Goal: Task Accomplishment & Management: Manage account settings

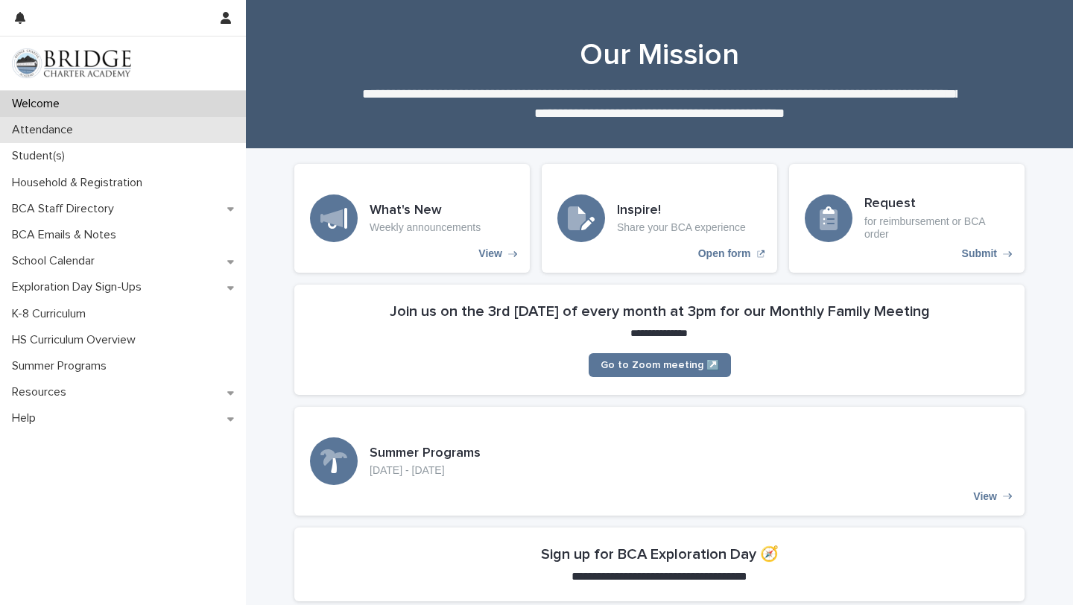
click at [135, 128] on div "Attendance" at bounding box center [123, 130] width 246 height 26
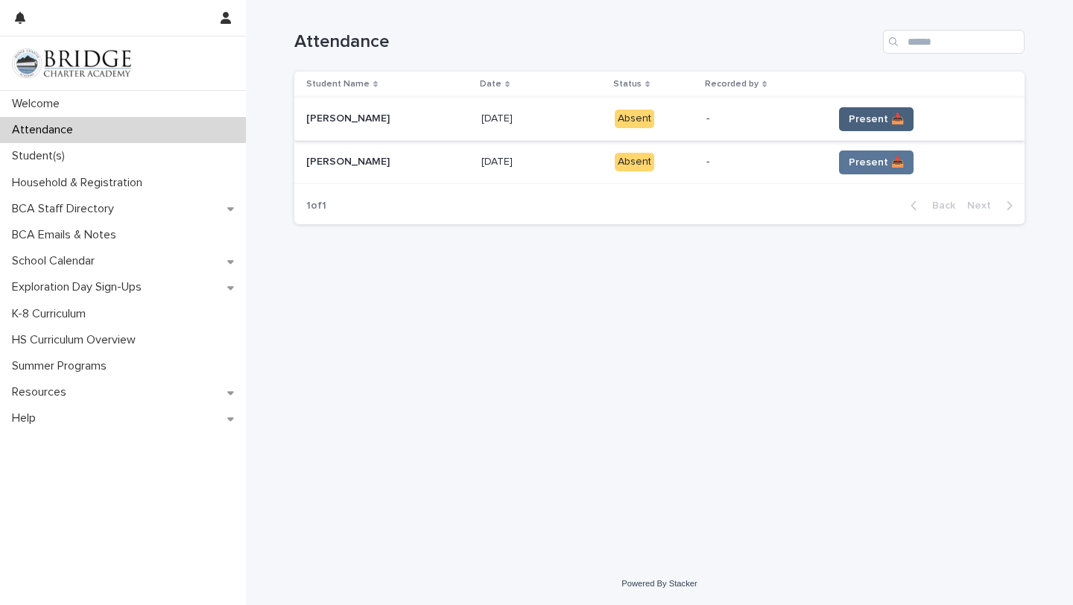
click at [868, 121] on span "Present 📥" at bounding box center [876, 119] width 55 height 15
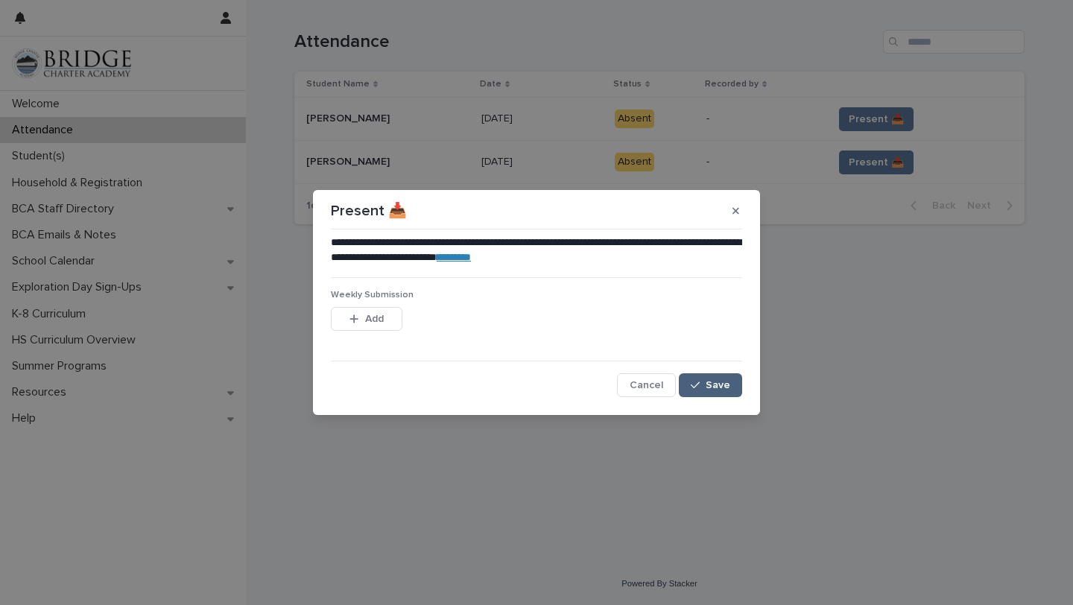
click at [701, 382] on div "button" at bounding box center [698, 385] width 15 height 10
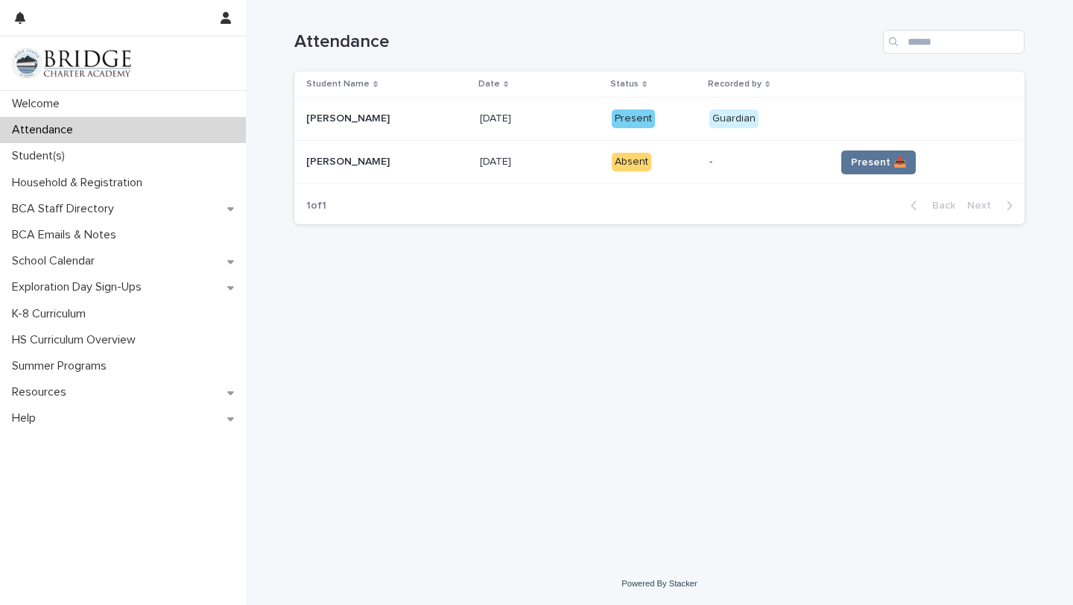
click at [875, 163] on span "Present 📥" at bounding box center [878, 162] width 55 height 15
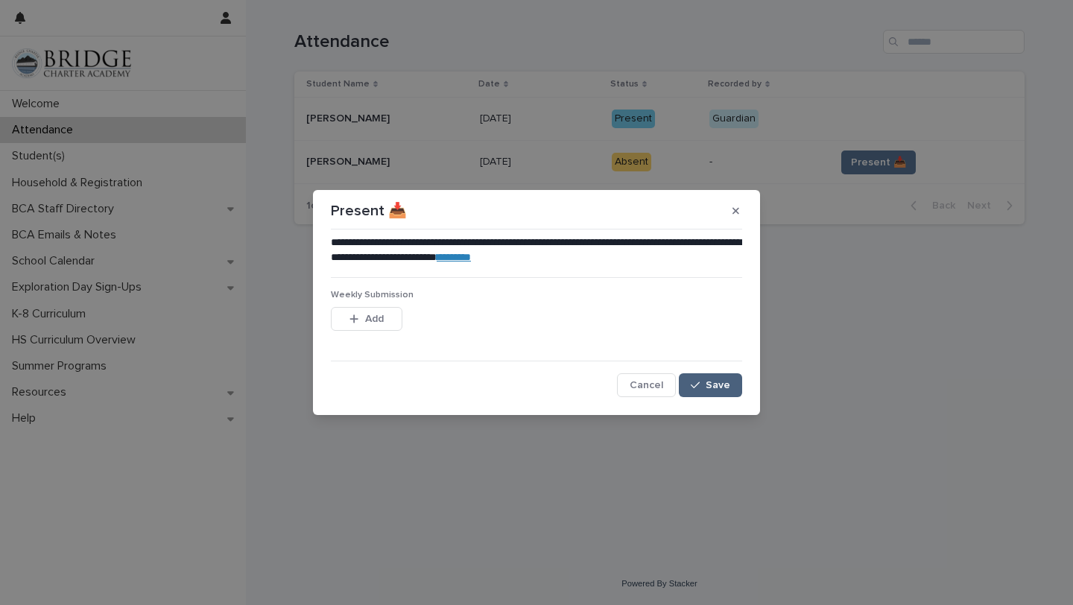
click at [713, 390] on button "Save" at bounding box center [710, 385] width 63 height 24
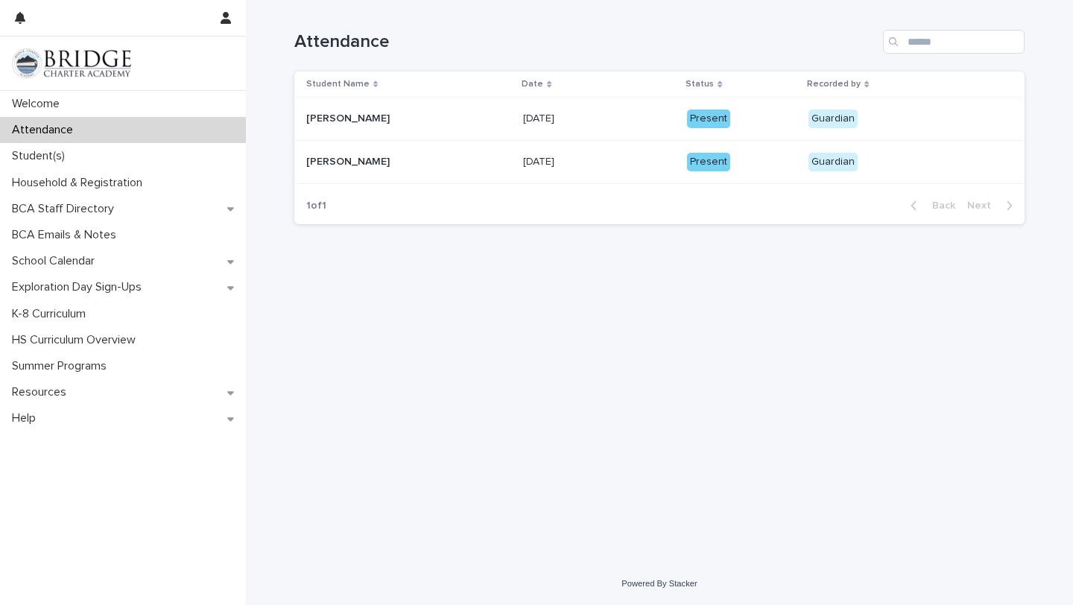
click at [446, 172] on div "[PERSON_NAME] [PERSON_NAME]" at bounding box center [408, 162] width 205 height 25
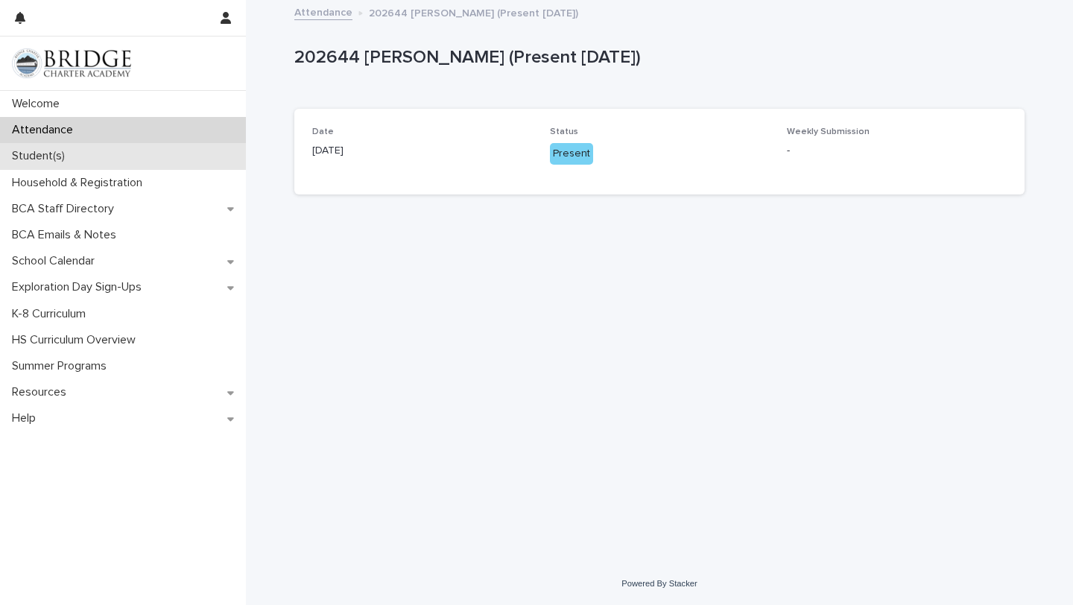
click at [55, 159] on p "Student(s)" at bounding box center [41, 156] width 71 height 14
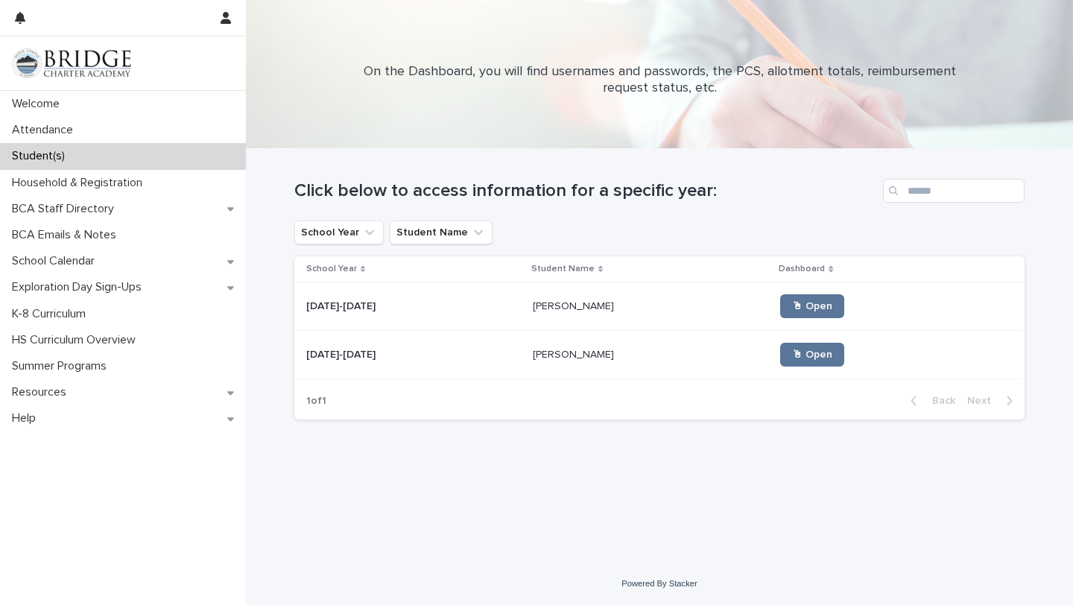
click at [463, 364] on div "[DATE]-[DATE] [DATE]-[DATE]" at bounding box center [413, 355] width 215 height 25
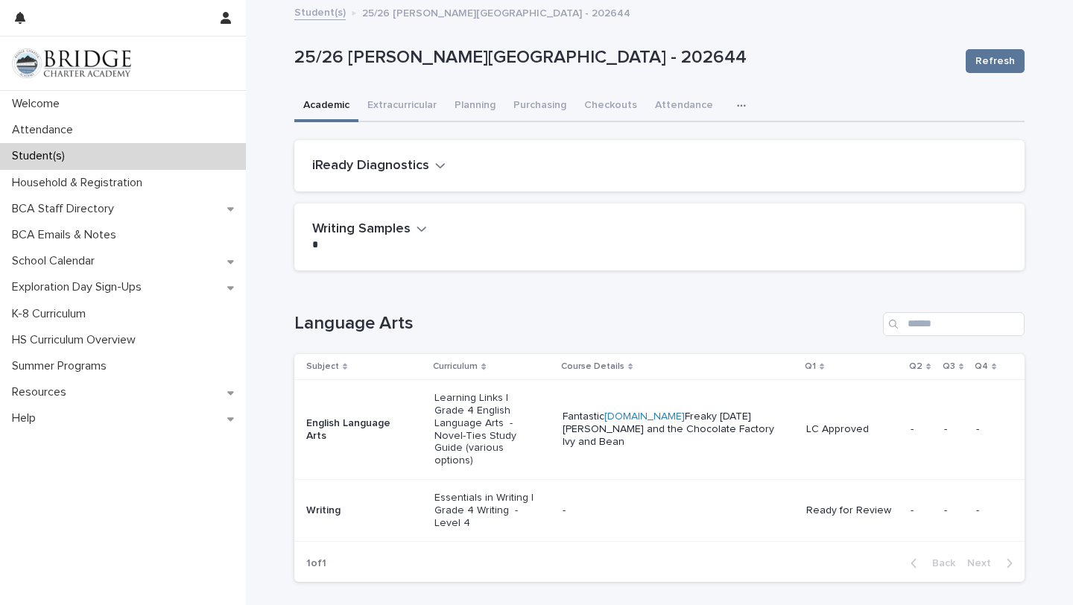
click at [396, 504] on p "Writing" at bounding box center [359, 510] width 107 height 13
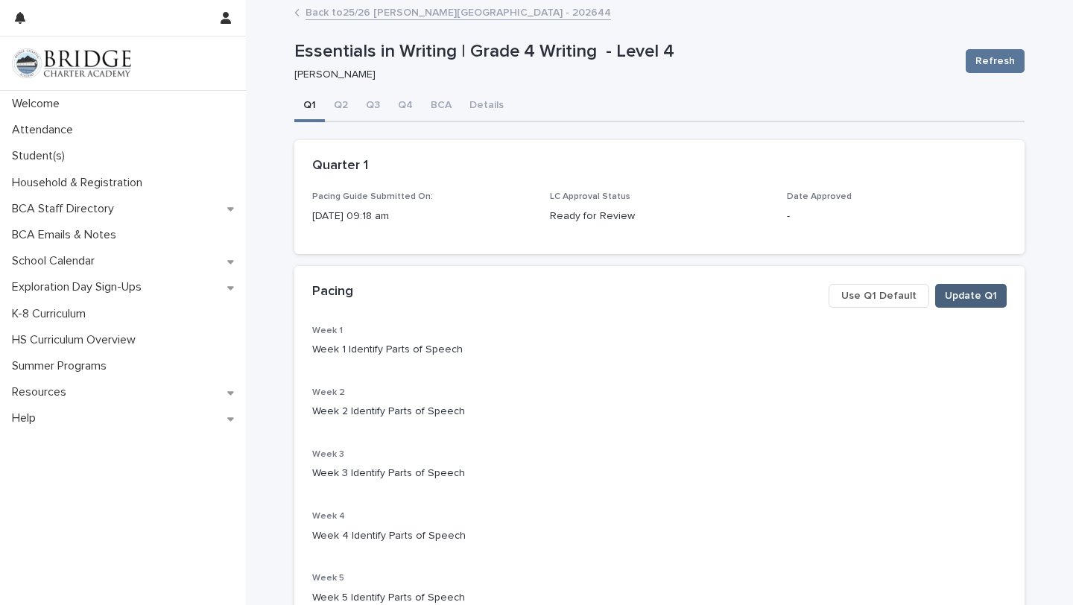
click at [978, 300] on span "Update Q1" at bounding box center [971, 295] width 52 height 15
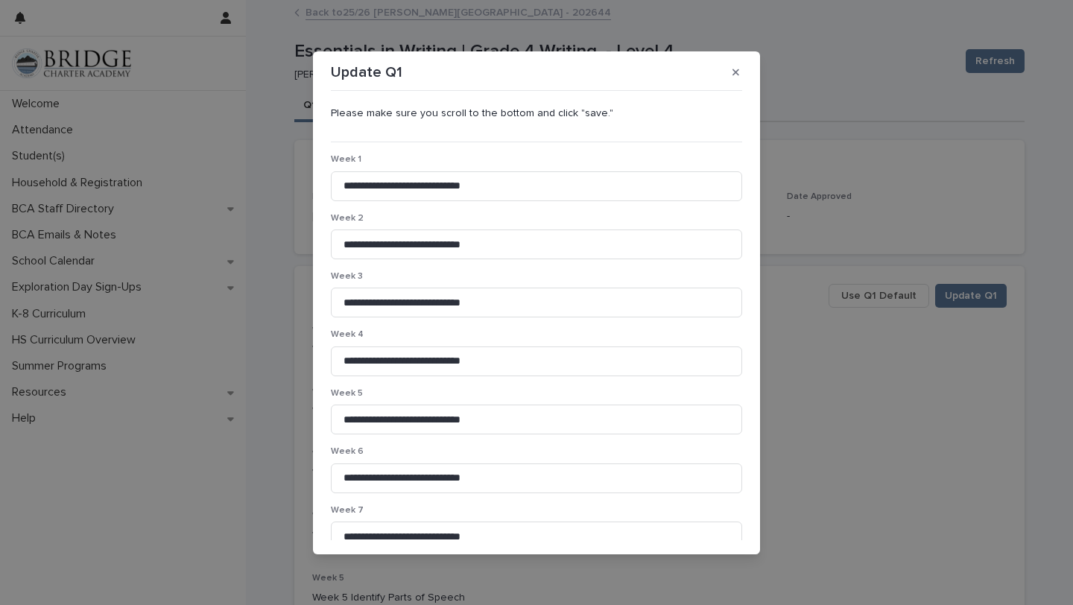
scroll to position [189, 0]
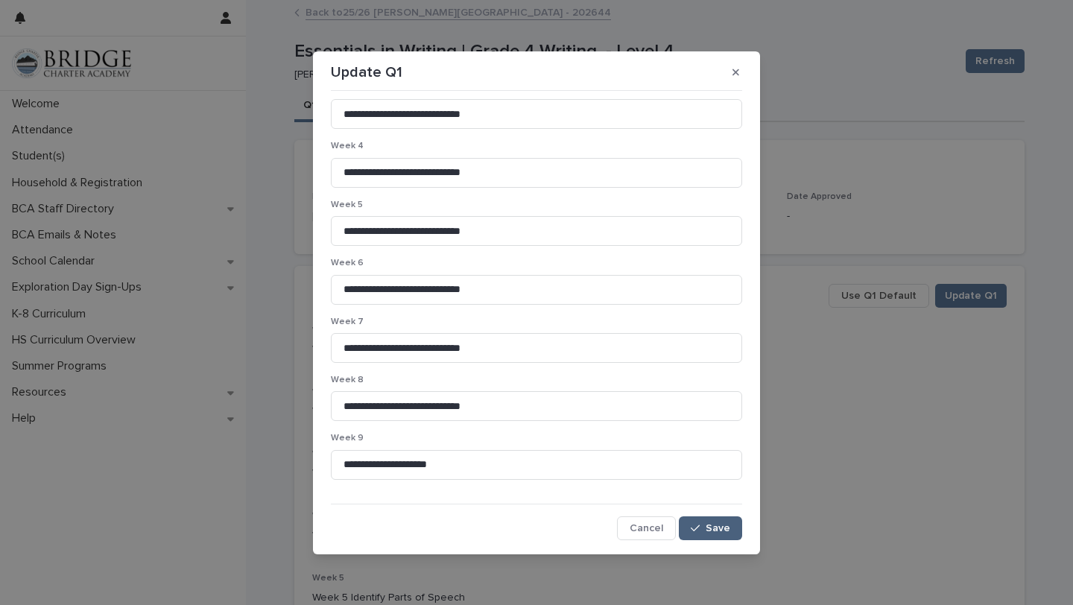
click at [706, 526] on span "Save" at bounding box center [718, 528] width 25 height 10
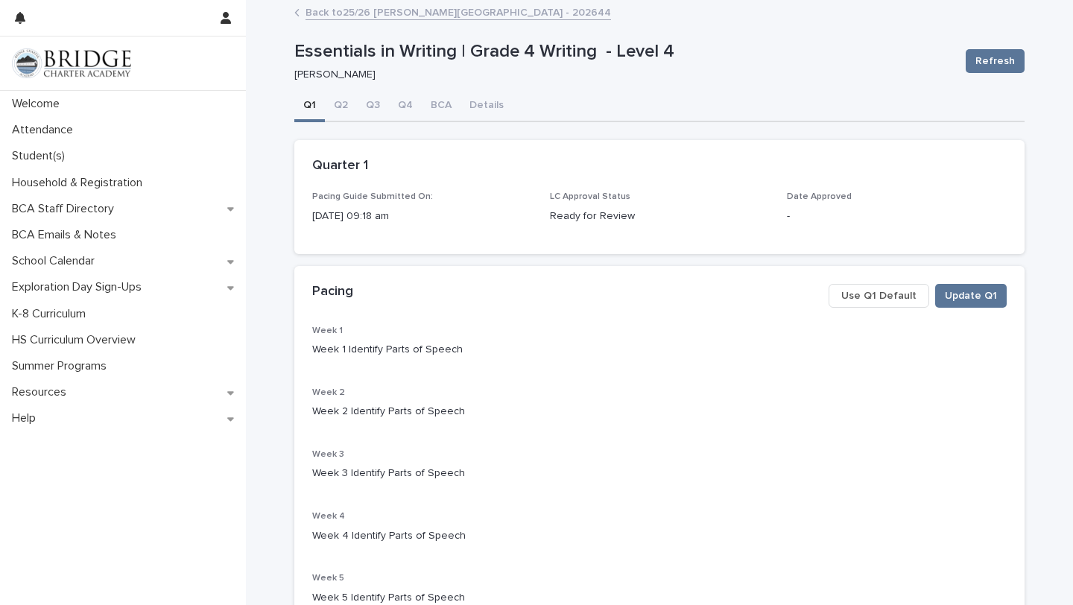
click at [458, 12] on link "Back to 25/26 [PERSON_NAME][GEOGRAPHIC_DATA] - 202644" at bounding box center [459, 11] width 306 height 17
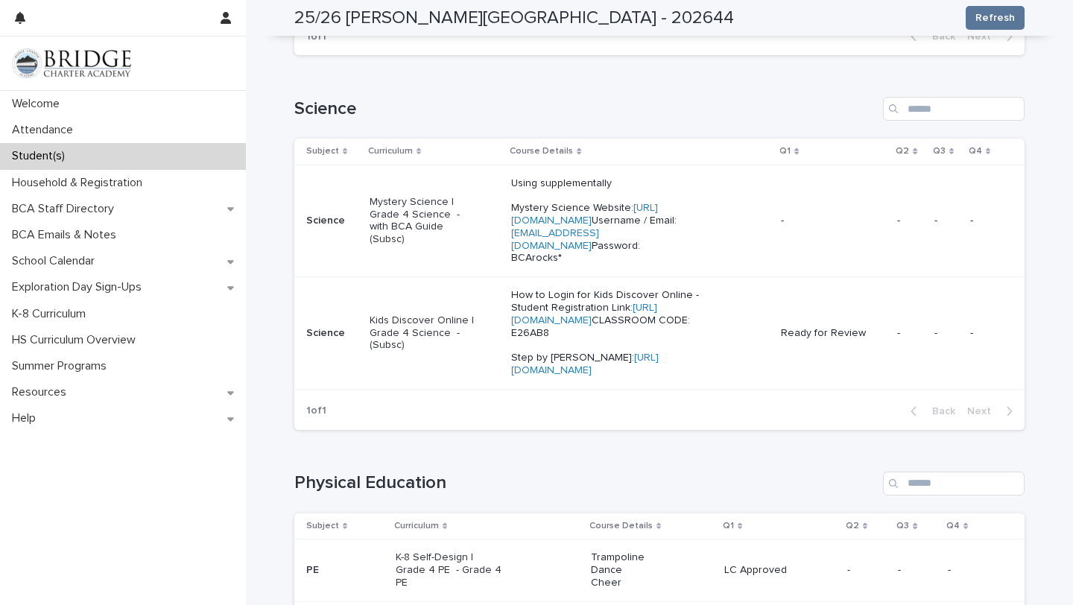
scroll to position [1017, 0]
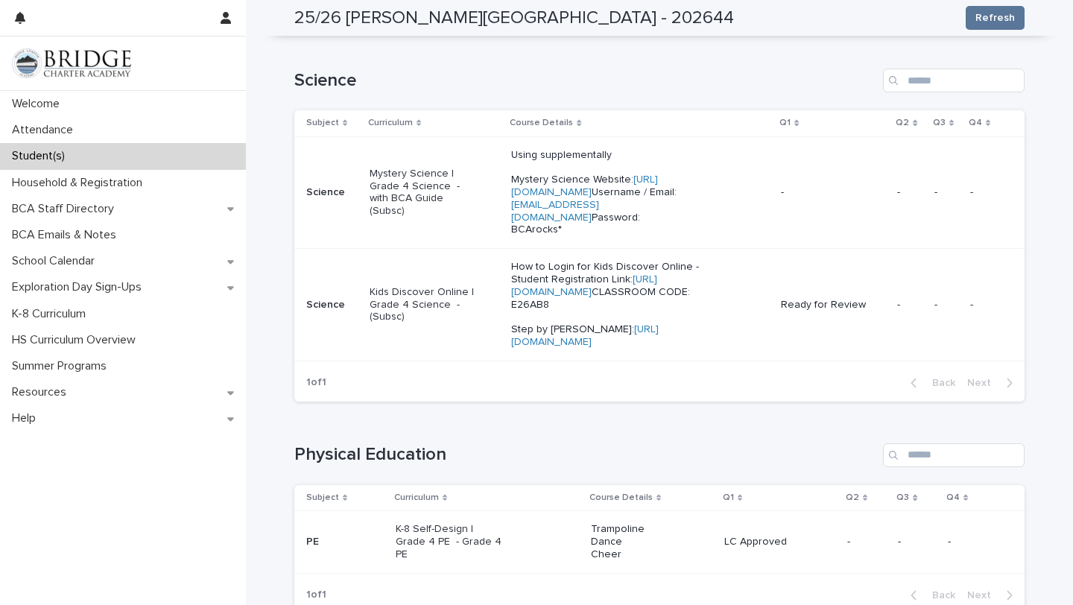
click at [490, 249] on td "Mystery Science | Grade 4 Science - with BCA Guide (Subsc)" at bounding box center [435, 192] width 142 height 113
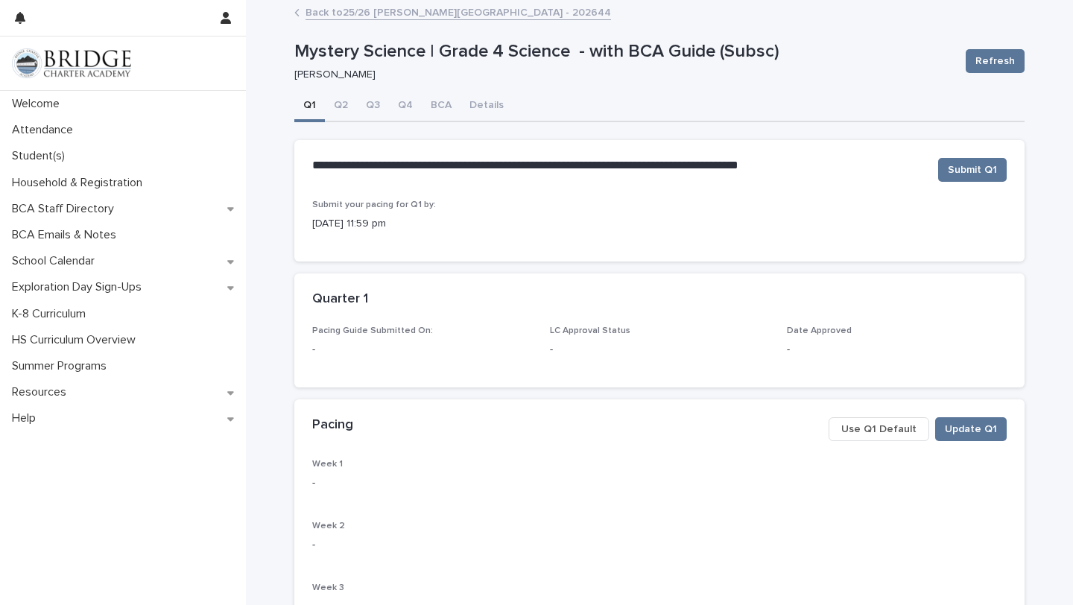
click at [904, 428] on span "Use Q1 Default" at bounding box center [878, 429] width 75 height 15
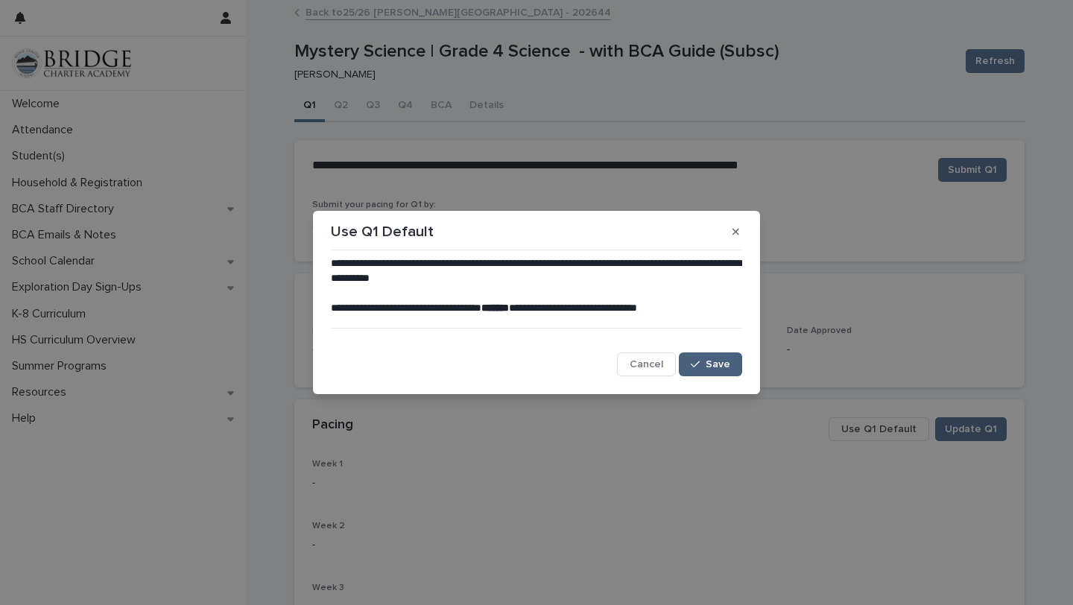
click at [712, 361] on span "Save" at bounding box center [718, 364] width 25 height 10
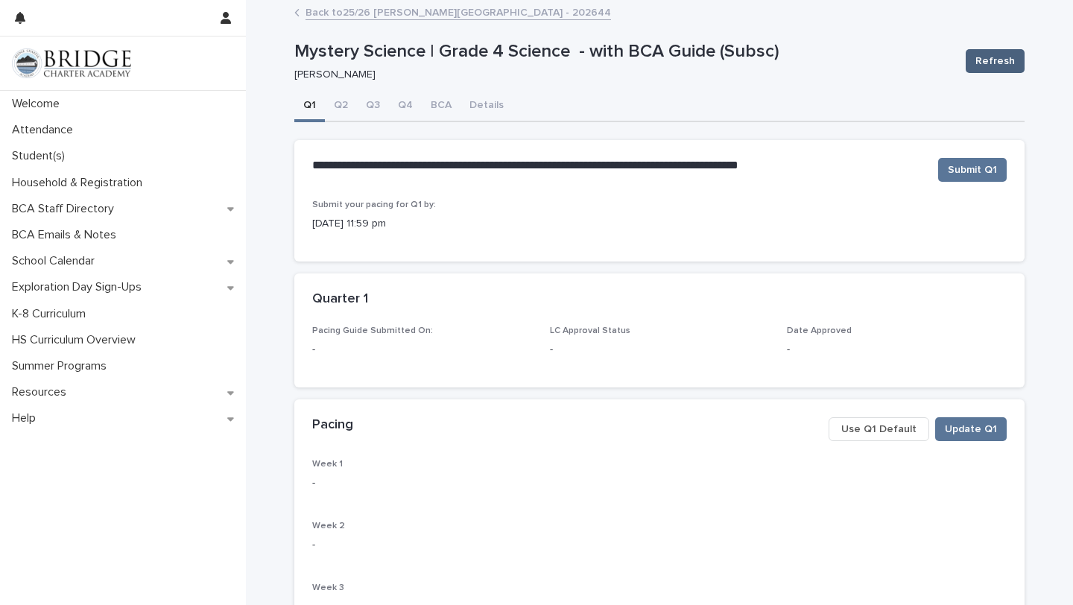
click at [1005, 62] on span "Refresh" at bounding box center [994, 61] width 39 height 15
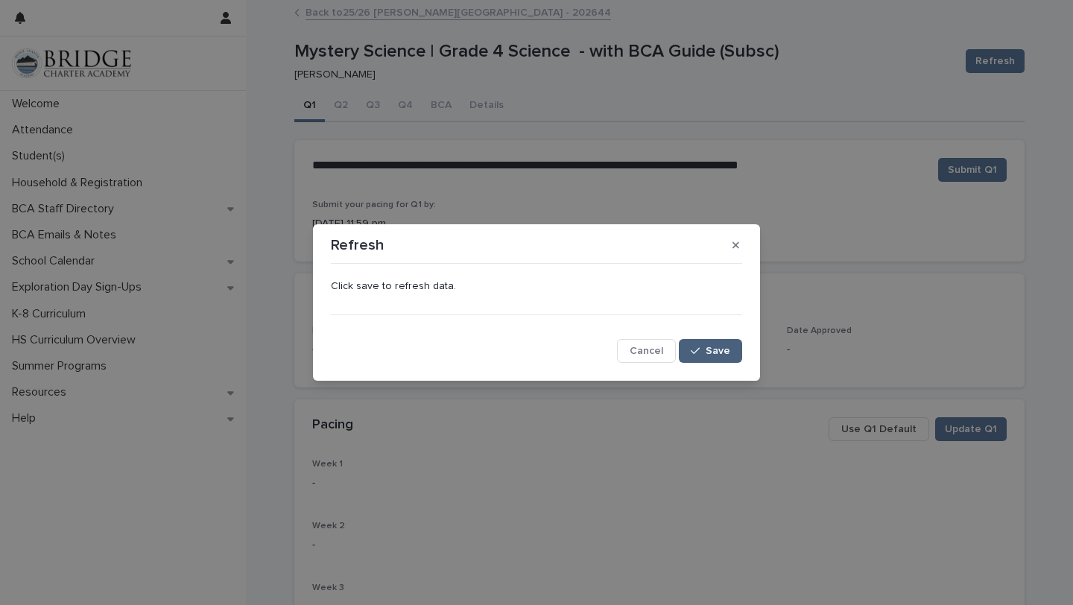
click at [724, 358] on button "Save" at bounding box center [710, 351] width 63 height 24
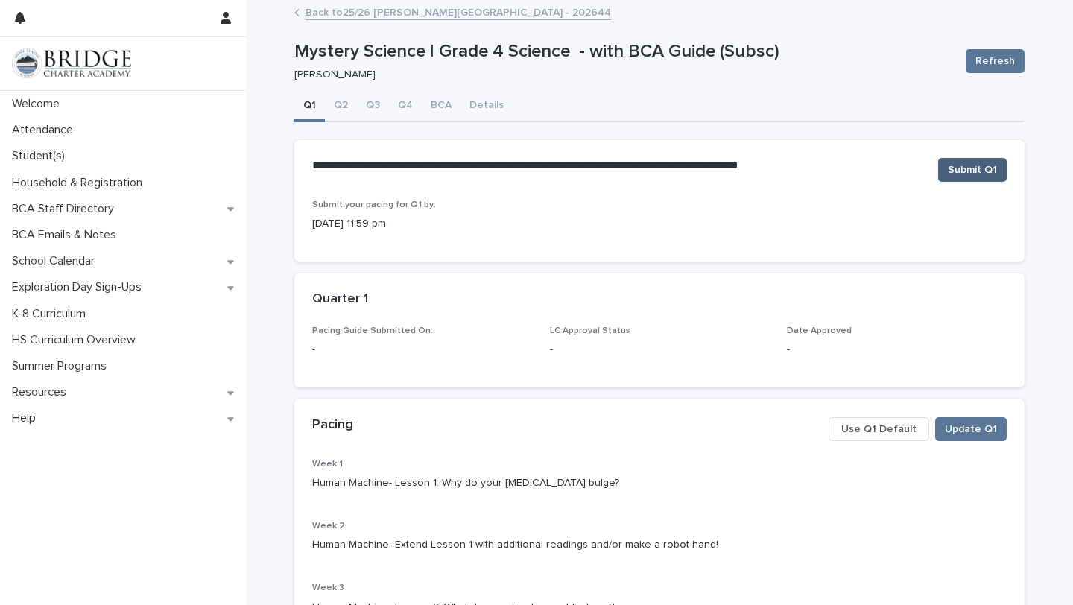
click at [970, 167] on span "Submit Q1" at bounding box center [972, 169] width 49 height 15
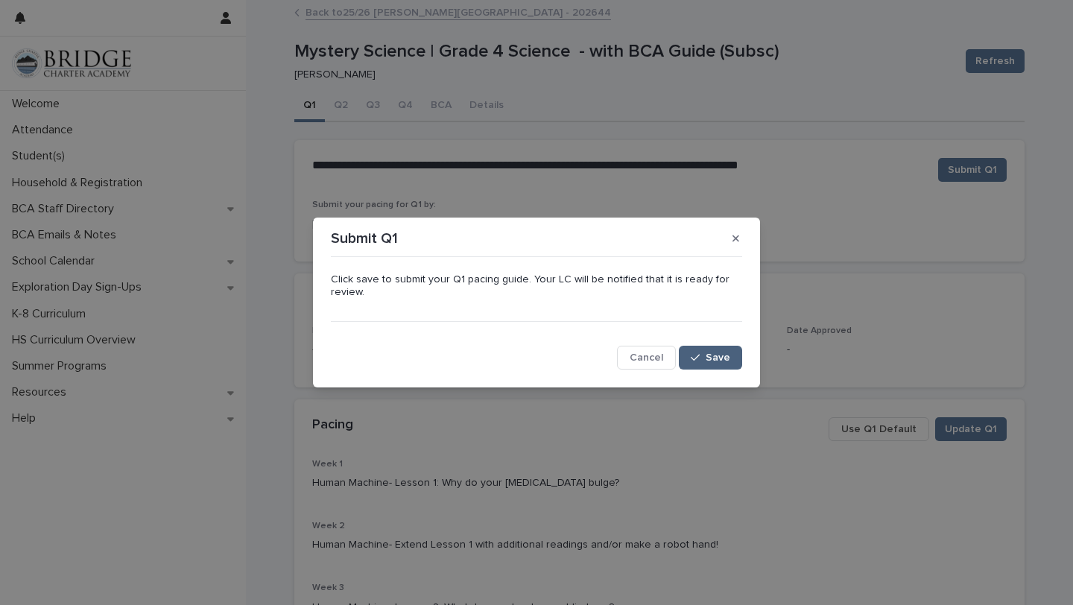
click at [733, 350] on button "Save" at bounding box center [710, 358] width 63 height 24
